Goal: Information Seeking & Learning: Learn about a topic

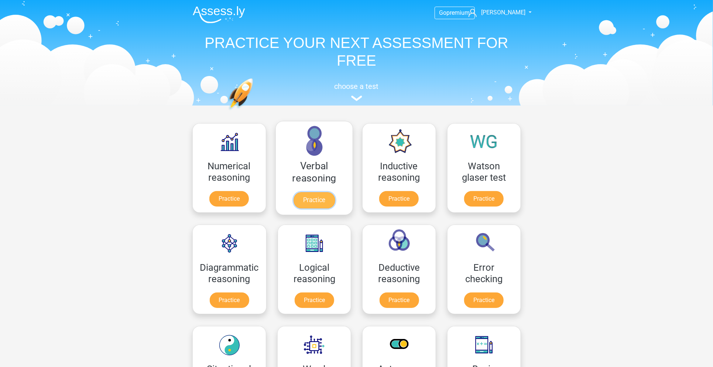
click at [293, 192] on link "Practice" at bounding box center [313, 200] width 41 height 16
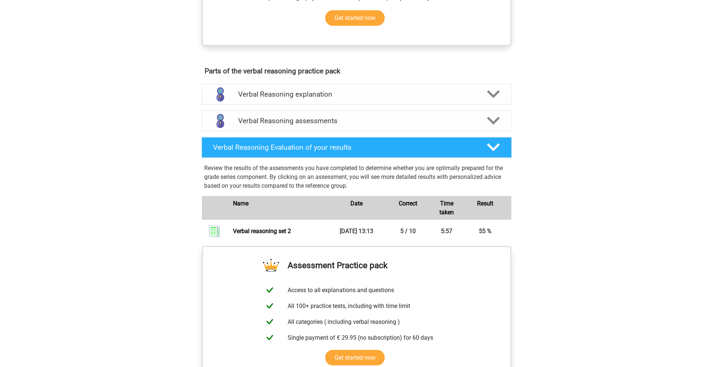
scroll to position [344, 0]
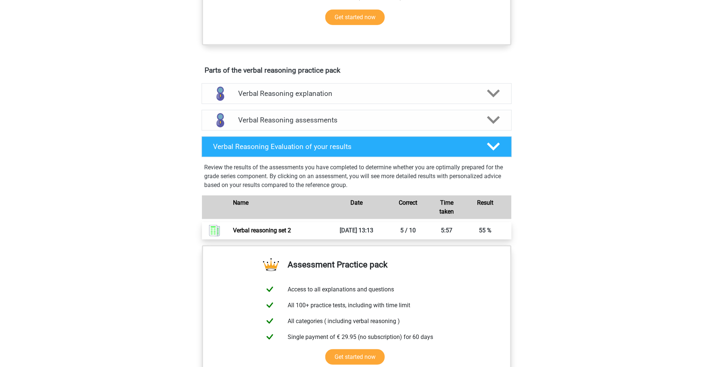
click at [291, 234] on link "Verbal reasoning set 2" at bounding box center [262, 230] width 58 height 7
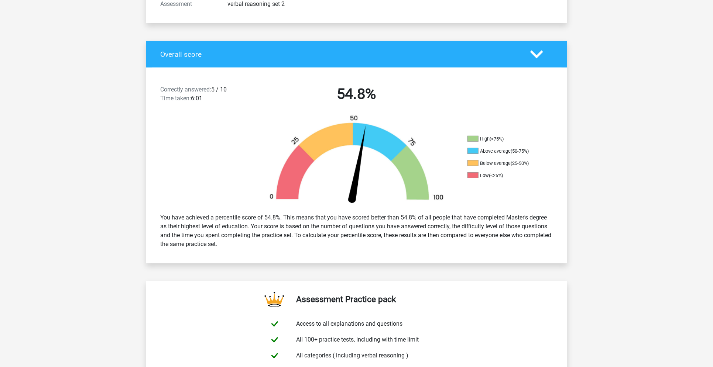
scroll to position [98, 0]
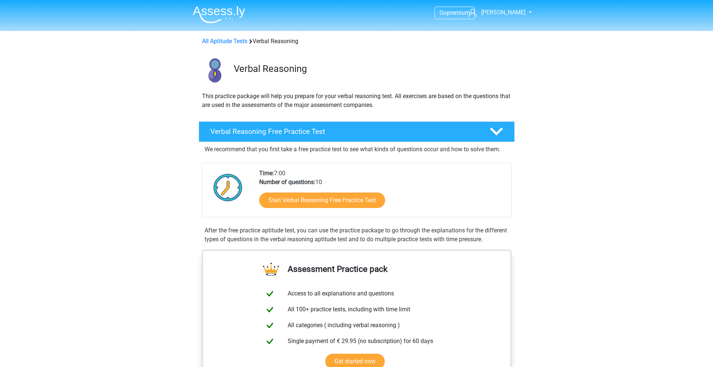
scroll to position [344, 0]
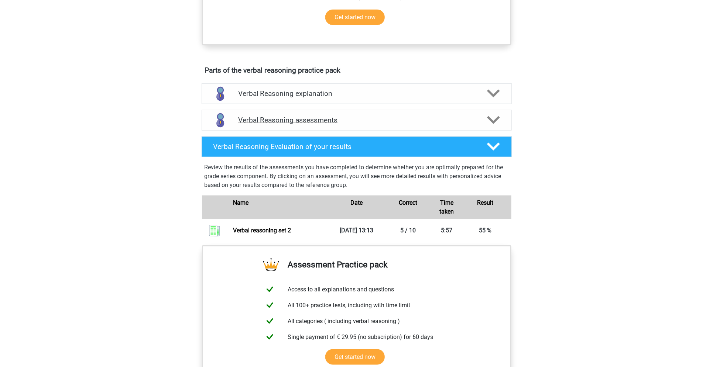
click at [363, 131] on div "Verbal Reasoning assessments" at bounding box center [357, 120] width 310 height 21
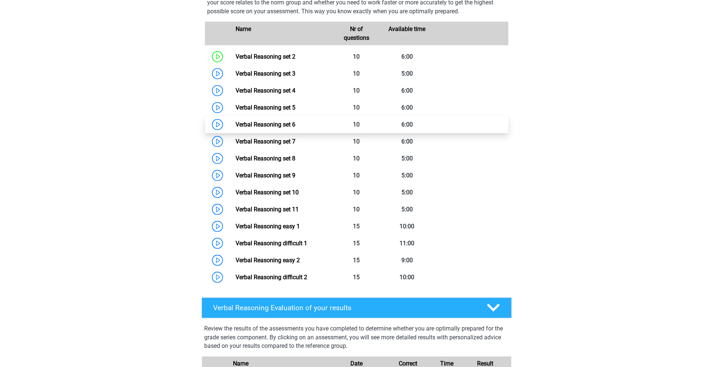
scroll to position [492, 0]
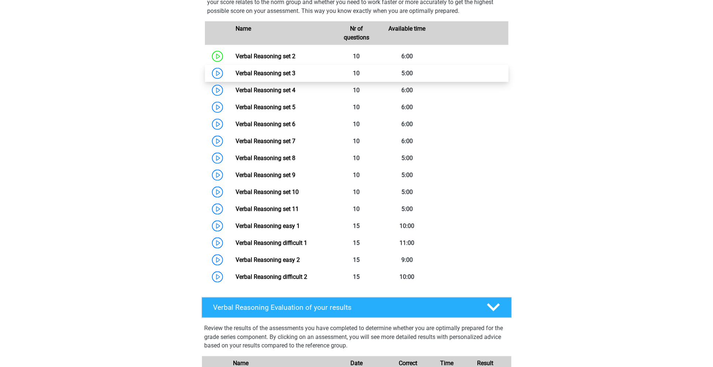
click at [286, 77] on link "Verbal Reasoning set 3" at bounding box center [265, 73] width 60 height 7
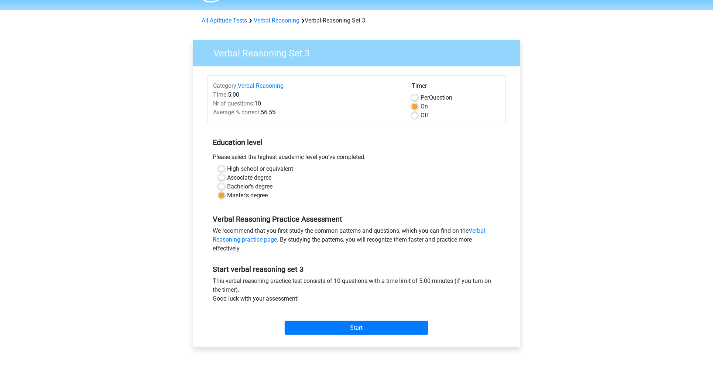
scroll to position [49, 0]
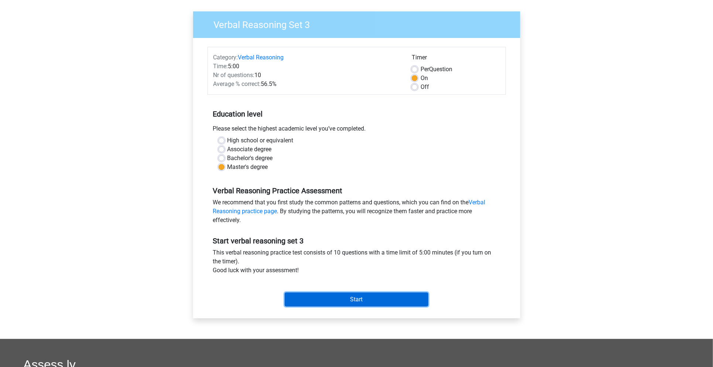
click at [357, 296] on input "Start" at bounding box center [357, 300] width 144 height 14
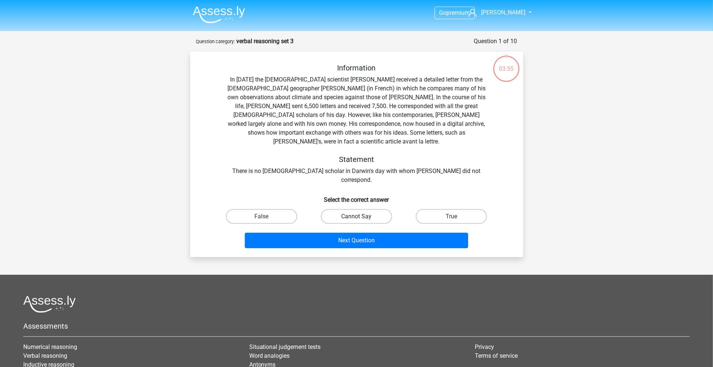
click at [367, 209] on label "Cannot Say" at bounding box center [356, 216] width 71 height 15
click at [361, 217] on input "Cannot Say" at bounding box center [358, 219] width 5 height 5
radio input "true"
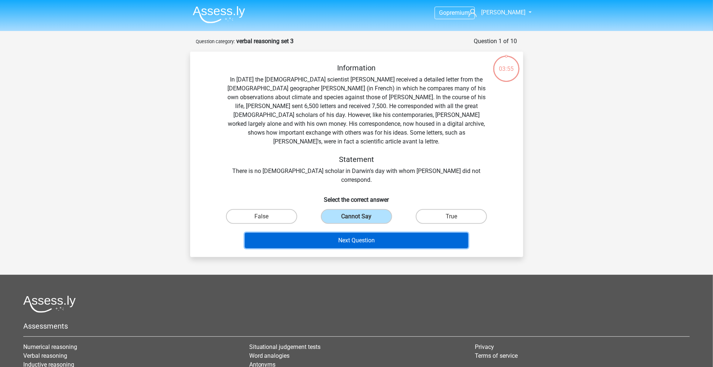
click at [407, 233] on button "Next Question" at bounding box center [356, 241] width 223 height 16
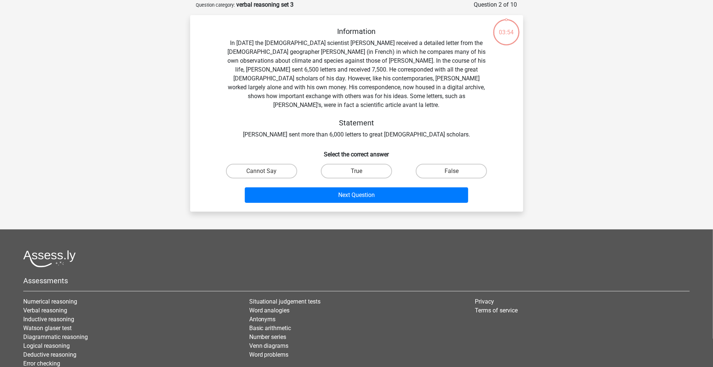
scroll to position [37, 0]
click at [348, 163] on label "True" at bounding box center [356, 170] width 71 height 15
click at [356, 171] on input "True" at bounding box center [358, 173] width 5 height 5
radio input "true"
click at [373, 195] on div "Next Question" at bounding box center [356, 196] width 285 height 18
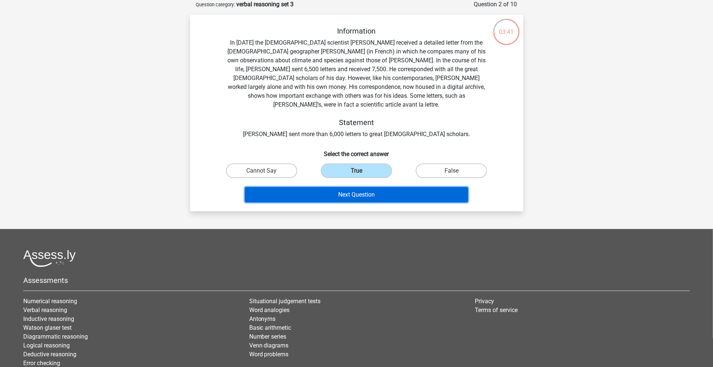
click at [393, 187] on button "Next Question" at bounding box center [356, 195] width 223 height 16
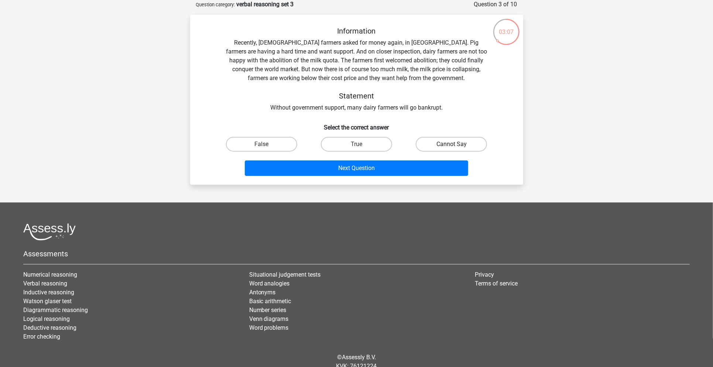
click at [466, 142] on label "Cannot Say" at bounding box center [451, 144] width 71 height 15
click at [456, 144] on input "Cannot Say" at bounding box center [453, 146] width 5 height 5
radio input "true"
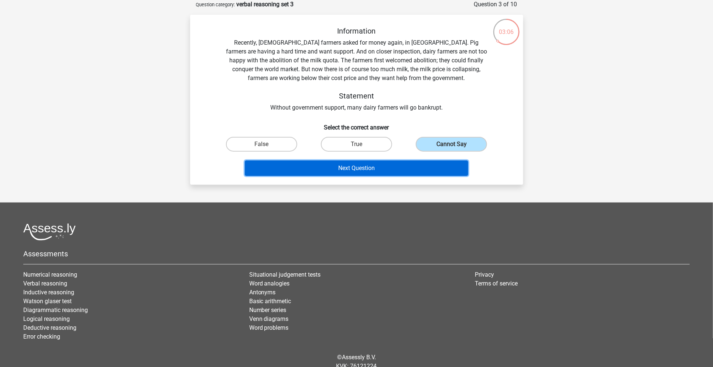
click at [429, 169] on button "Next Question" at bounding box center [356, 169] width 223 height 16
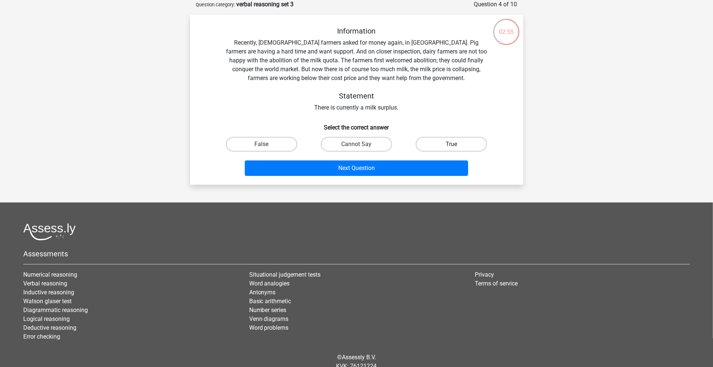
drag, startPoint x: 462, startPoint y: 148, endPoint x: 456, endPoint y: 152, distance: 7.2
click at [462, 148] on label "True" at bounding box center [451, 144] width 71 height 15
click at [456, 148] on input "True" at bounding box center [453, 146] width 5 height 5
radio input "true"
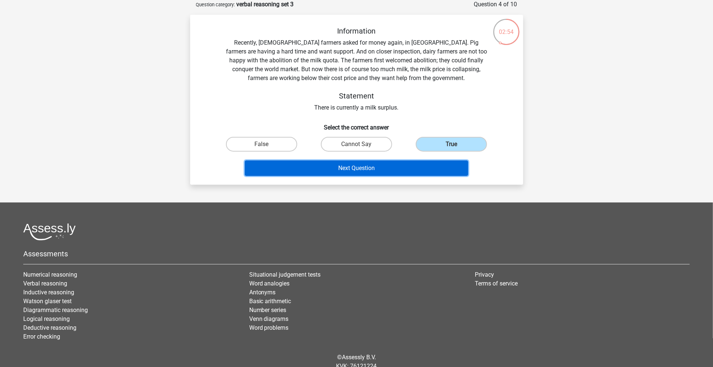
click at [445, 166] on button "Next Question" at bounding box center [356, 169] width 223 height 16
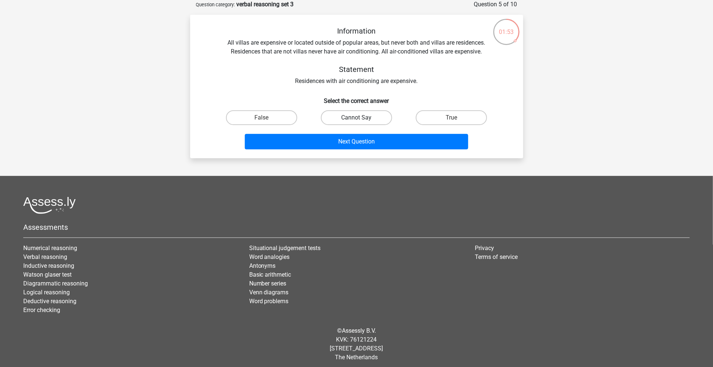
click at [338, 117] on label "Cannot Say" at bounding box center [356, 117] width 71 height 15
click at [356, 118] on input "Cannot Say" at bounding box center [358, 120] width 5 height 5
radio input "true"
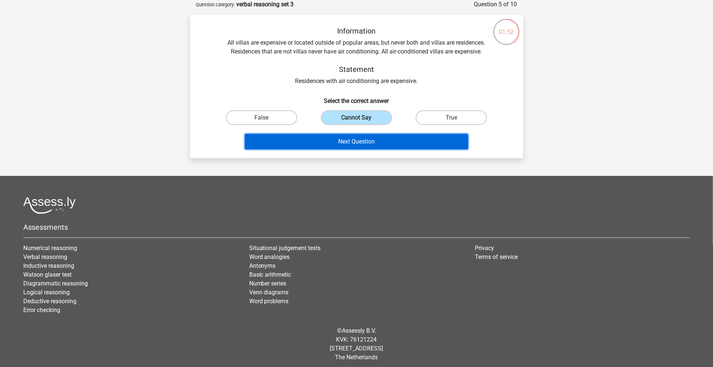
click at [351, 136] on button "Next Question" at bounding box center [356, 142] width 223 height 16
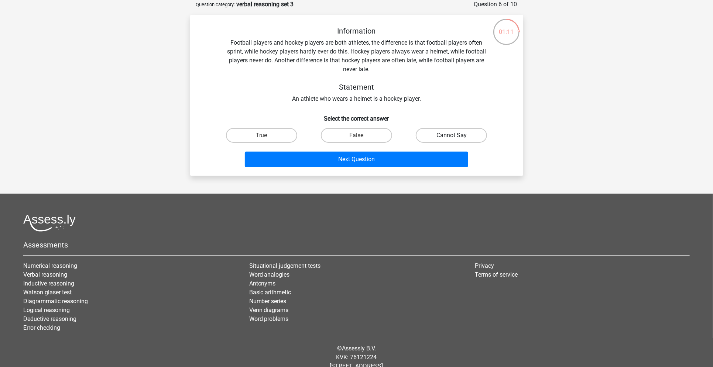
click at [465, 133] on label "Cannot Say" at bounding box center [451, 135] width 71 height 15
click at [456, 135] on input "Cannot Say" at bounding box center [453, 137] width 5 height 5
radio input "true"
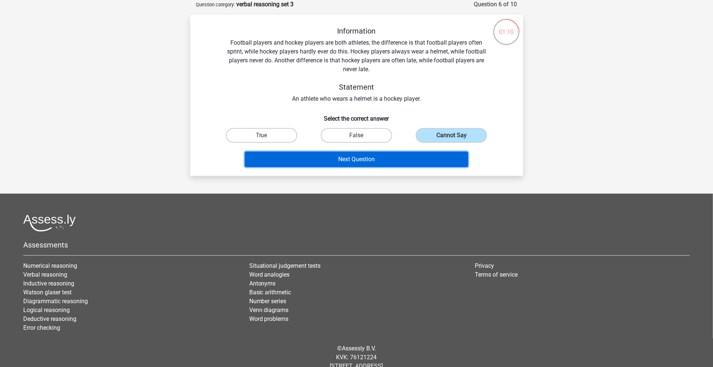
click at [428, 161] on button "Next Question" at bounding box center [356, 160] width 223 height 16
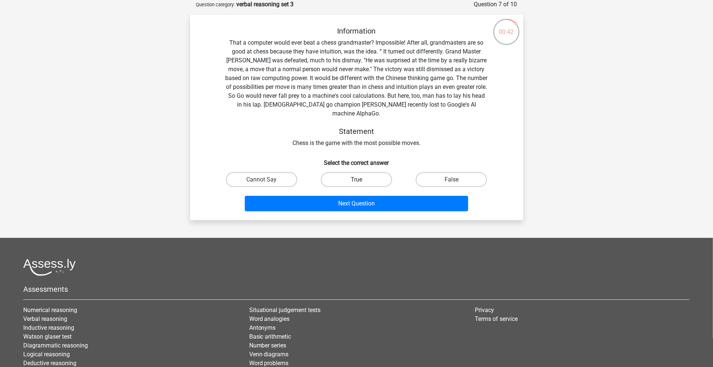
click at [358, 172] on label "True" at bounding box center [356, 179] width 71 height 15
click at [358, 180] on input "True" at bounding box center [358, 182] width 5 height 5
radio input "true"
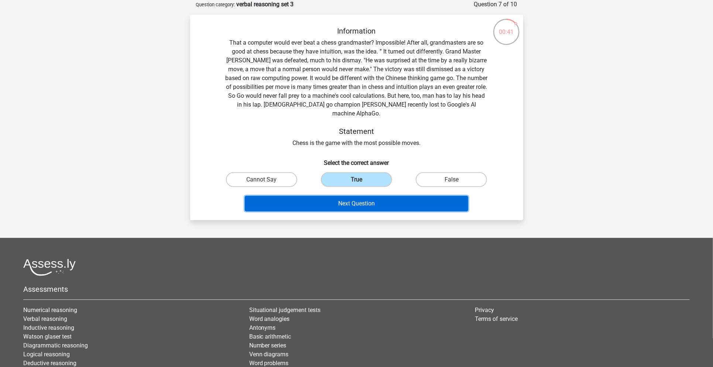
click at [374, 196] on button "Next Question" at bounding box center [356, 204] width 223 height 16
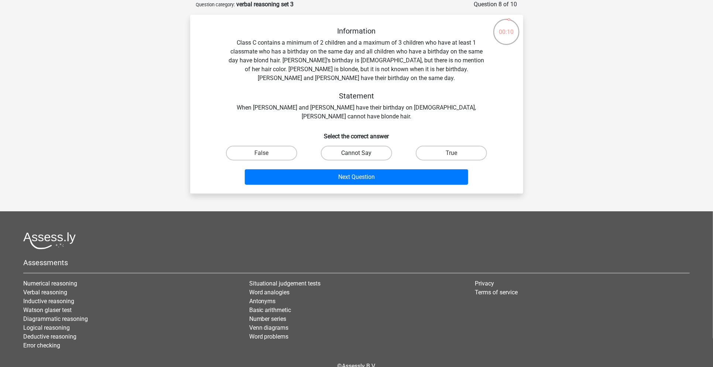
click at [373, 149] on label "Cannot Say" at bounding box center [356, 153] width 71 height 15
click at [361, 153] on input "Cannot Say" at bounding box center [358, 155] width 5 height 5
radio input "true"
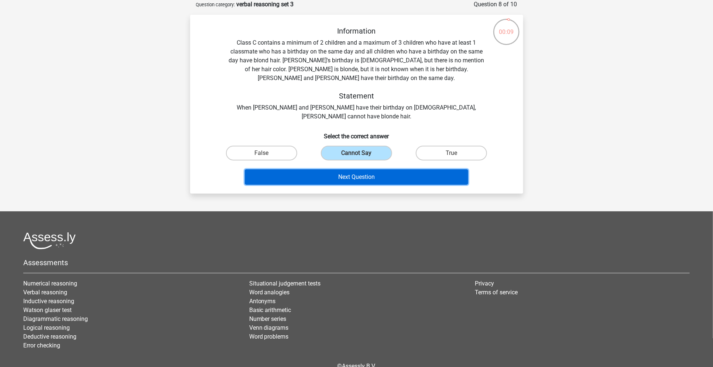
click at [377, 169] on button "Next Question" at bounding box center [356, 177] width 223 height 16
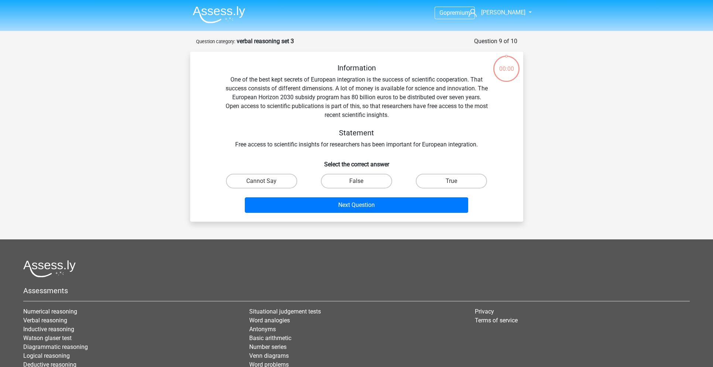
scroll to position [37, 0]
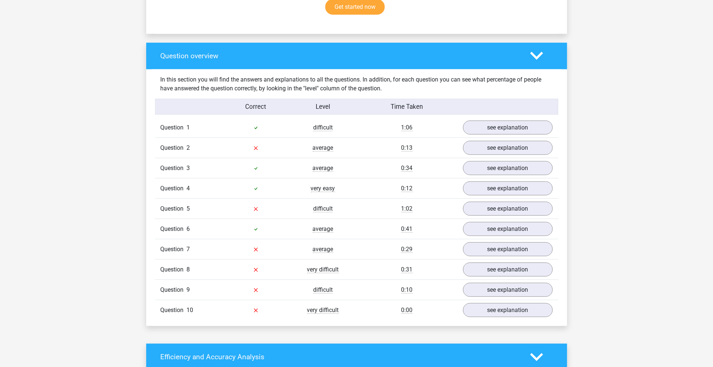
scroll to position [492, 0]
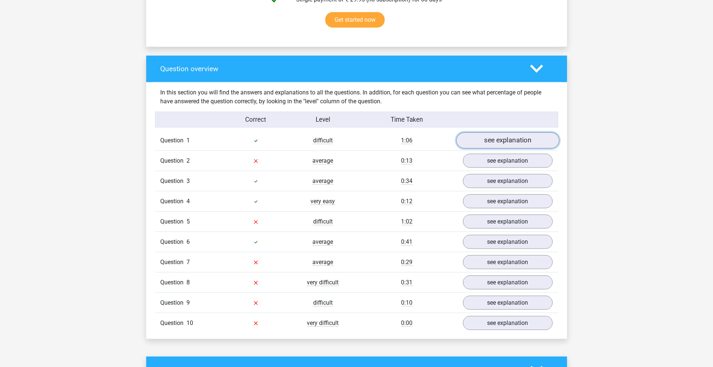
click at [516, 141] on link "see explanation" at bounding box center [507, 140] width 103 height 16
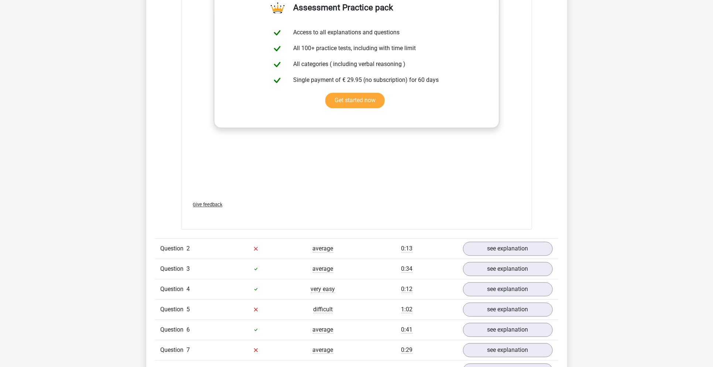
scroll to position [886, 0]
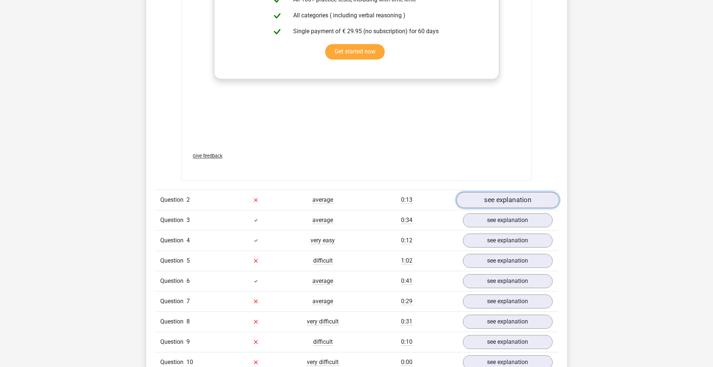
click at [513, 200] on link "see explanation" at bounding box center [507, 200] width 103 height 16
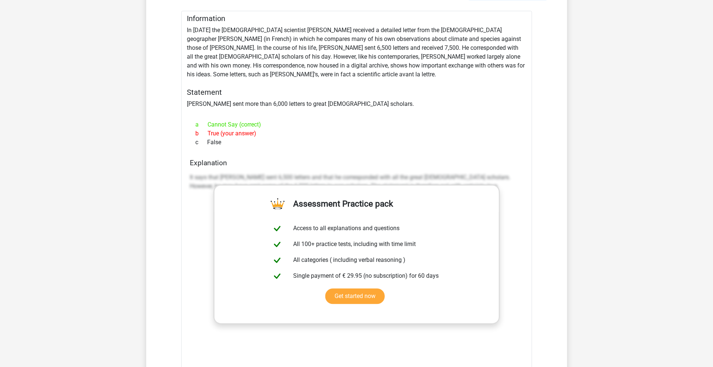
scroll to position [935, 0]
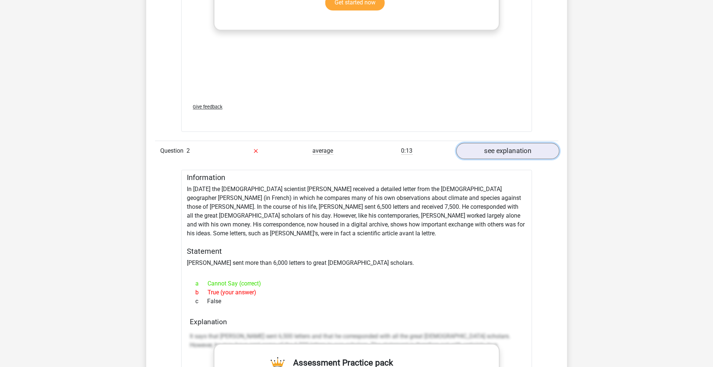
click at [494, 148] on link "see explanation" at bounding box center [507, 151] width 103 height 16
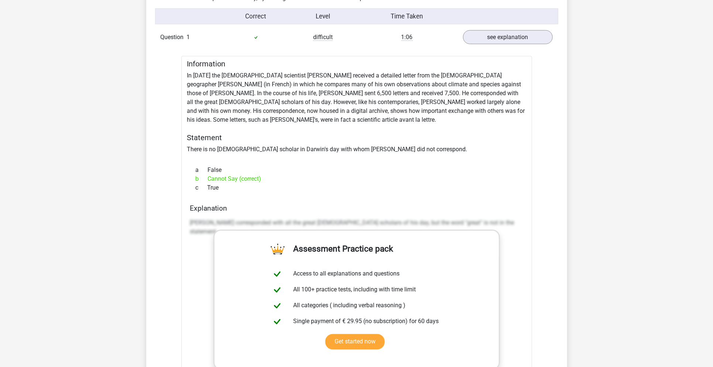
scroll to position [590, 0]
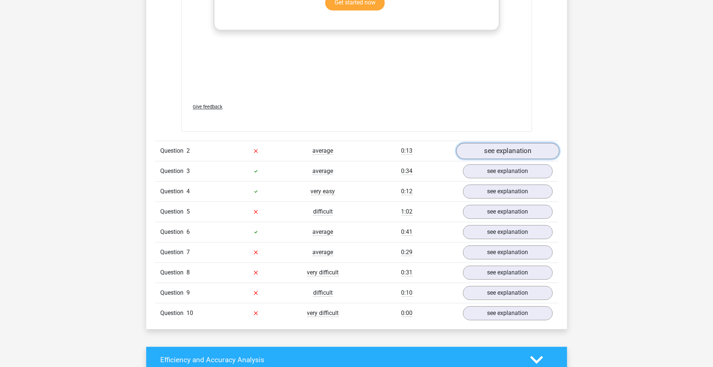
click at [494, 148] on link "see explanation" at bounding box center [507, 151] width 103 height 16
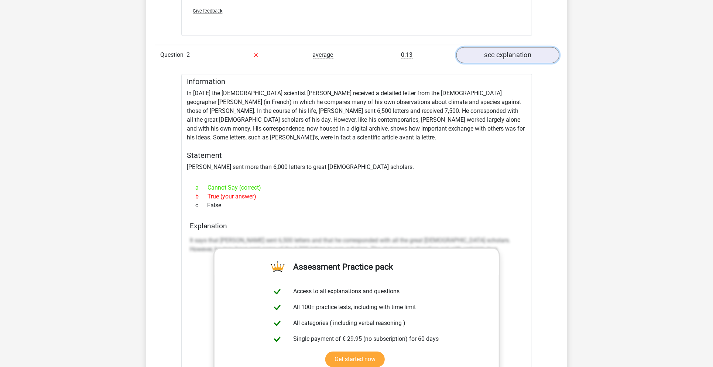
scroll to position [1033, 0]
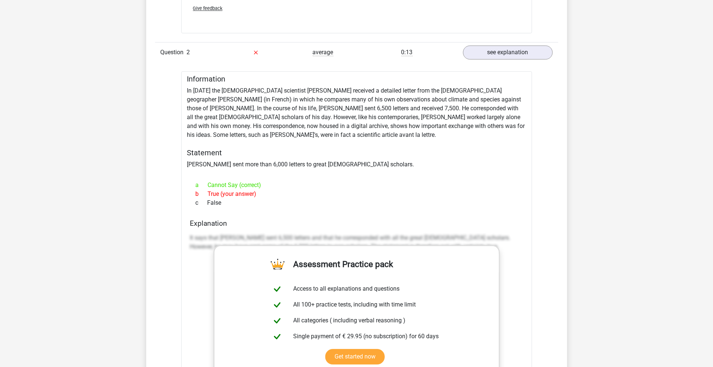
drag, startPoint x: 187, startPoint y: 89, endPoint x: 246, endPoint y: 208, distance: 132.7
click at [246, 208] on div "Information In [DATE] the [DEMOGRAPHIC_DATA] scientist [PERSON_NAME] received a…" at bounding box center [356, 278] width 351 height 415
copy div "In [DATE] the [DEMOGRAPHIC_DATA] scientist [PERSON_NAME] received a detailed le…"
click at [509, 49] on link "see explanation" at bounding box center [507, 52] width 103 height 16
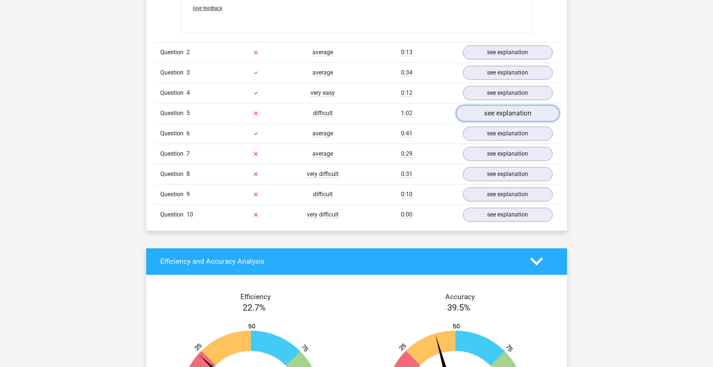
click at [510, 113] on link "see explanation" at bounding box center [507, 113] width 103 height 16
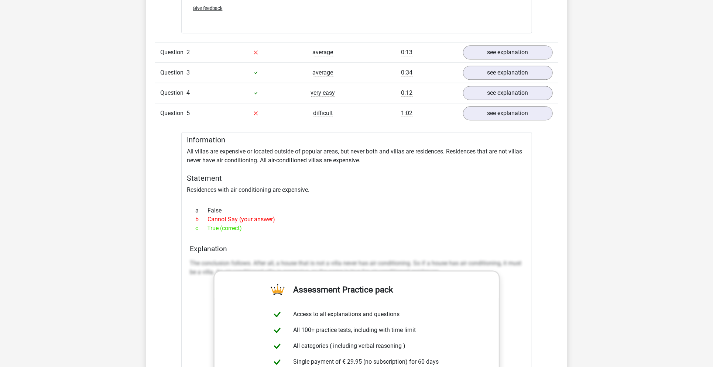
drag, startPoint x: 188, startPoint y: 149, endPoint x: 269, endPoint y: 232, distance: 115.6
click at [269, 232] on div "Information All villas are expensive or located outside of popular areas, but n…" at bounding box center [356, 321] width 351 height 379
copy div "All villas are expensive or located outside of popular areas, but never both an…"
click at [487, 114] on link "see explanation" at bounding box center [507, 113] width 103 height 16
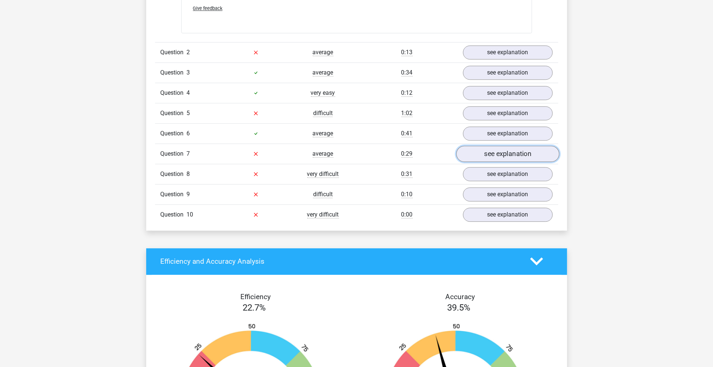
click at [531, 157] on link "see explanation" at bounding box center [507, 154] width 103 height 16
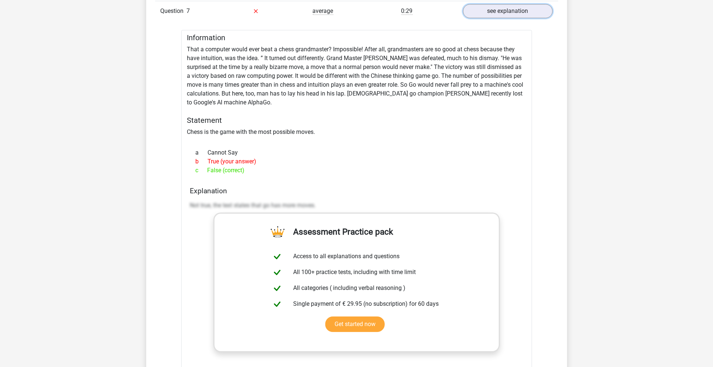
scroll to position [1176, 0]
drag, startPoint x: 188, startPoint y: 44, endPoint x: 258, endPoint y: 164, distance: 138.7
click at [258, 164] on div "Information That a computer would ever beat a chess grandmaster? Impossible! Af…" at bounding box center [356, 242] width 351 height 424
copy div "That a computer would ever beat a chess grandmaster? Impossible! After all, gra…"
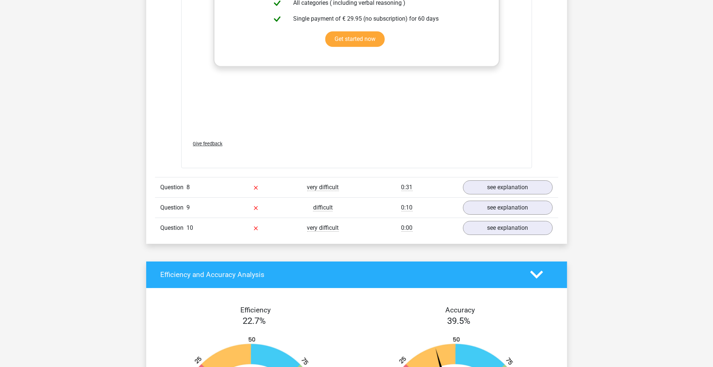
scroll to position [1463, 0]
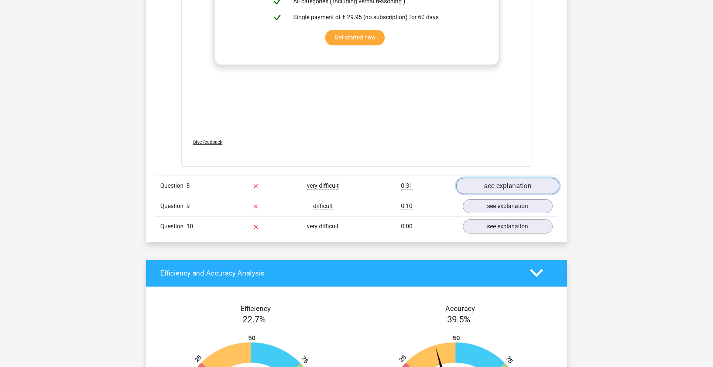
click at [480, 178] on link "see explanation" at bounding box center [507, 186] width 103 height 16
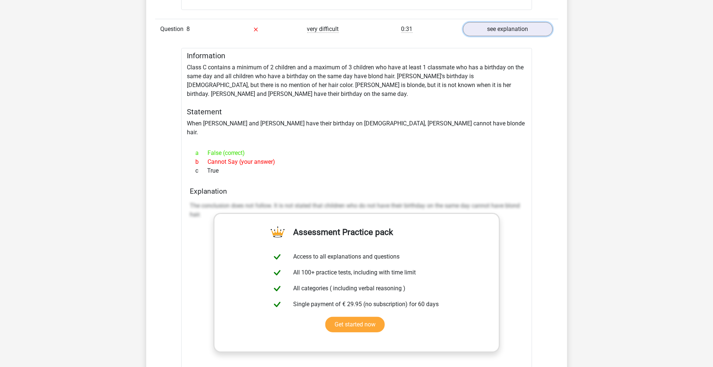
scroll to position [1621, 0]
drag, startPoint x: 186, startPoint y: 63, endPoint x: 231, endPoint y: 157, distance: 104.8
click at [231, 157] on div "Information Class C contains a minimum of 2 children and a maximum of 3 childre…" at bounding box center [356, 250] width 351 height 406
copy div "Class C contains a minimum of 2 children and a maximum of 3 children who have a…"
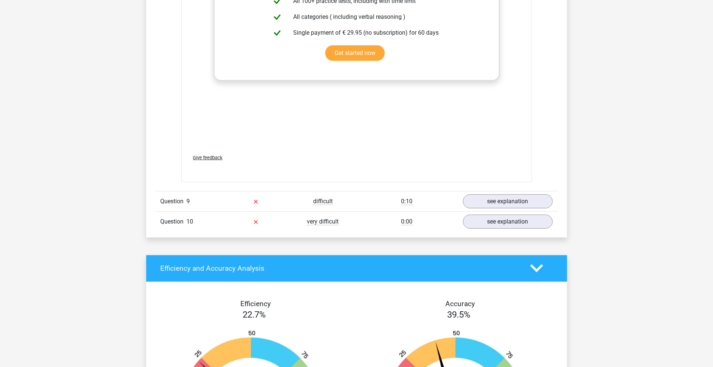
scroll to position [1893, 0]
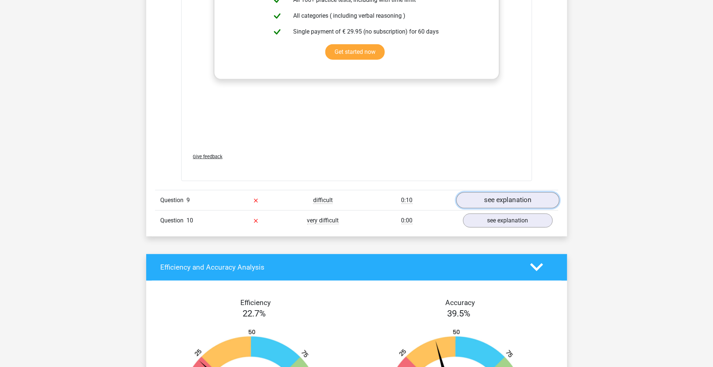
click at [492, 192] on link "see explanation" at bounding box center [507, 200] width 103 height 16
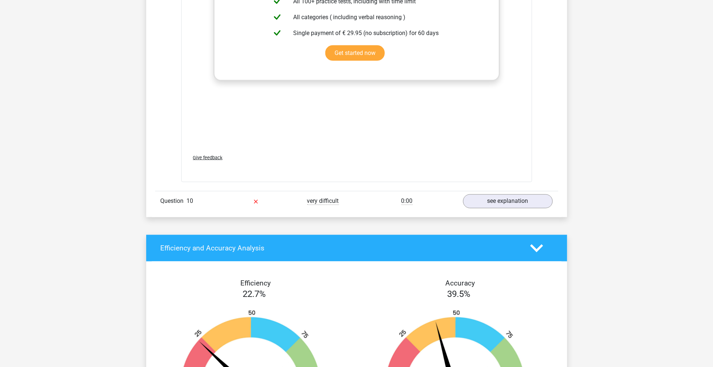
scroll to position [2345, 0]
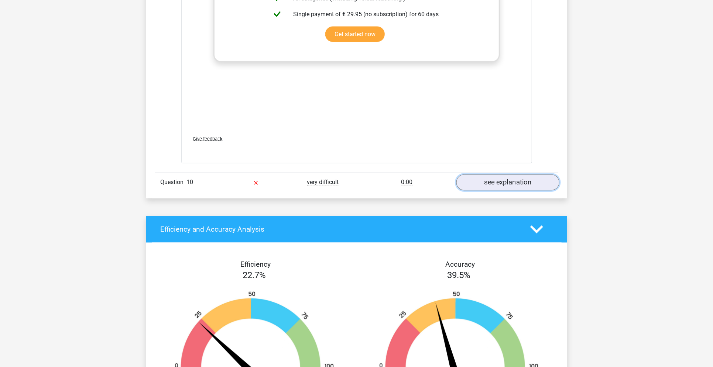
click at [501, 175] on link "see explanation" at bounding box center [507, 183] width 103 height 16
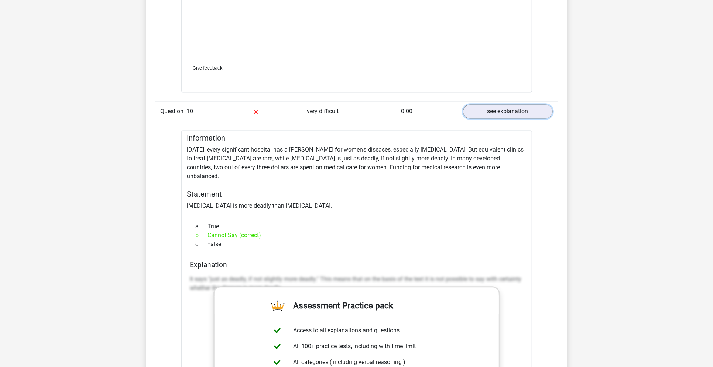
scroll to position [2420, 0]
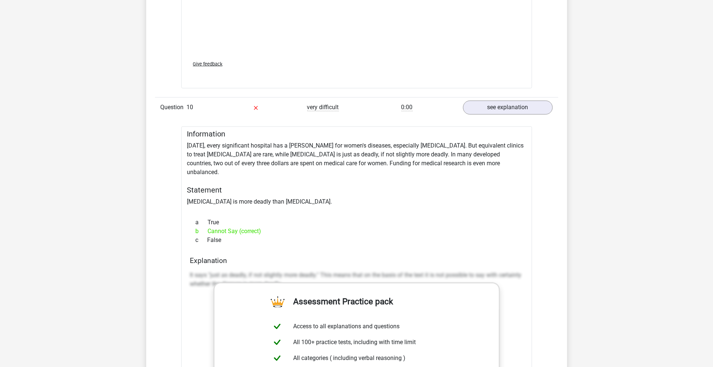
click at [420, 227] on div "b Cannot Say (correct)" at bounding box center [356, 231] width 333 height 9
drag, startPoint x: 188, startPoint y: 132, endPoint x: 235, endPoint y: 218, distance: 97.9
click at [235, 218] on div "Information [DATE], every significant hospital has a [PERSON_NAME] for women's …" at bounding box center [356, 325] width 351 height 397
copy div "[DATE], every significant hospital has a [PERSON_NAME] for women's diseases, es…"
